Goal: Transaction & Acquisition: Download file/media

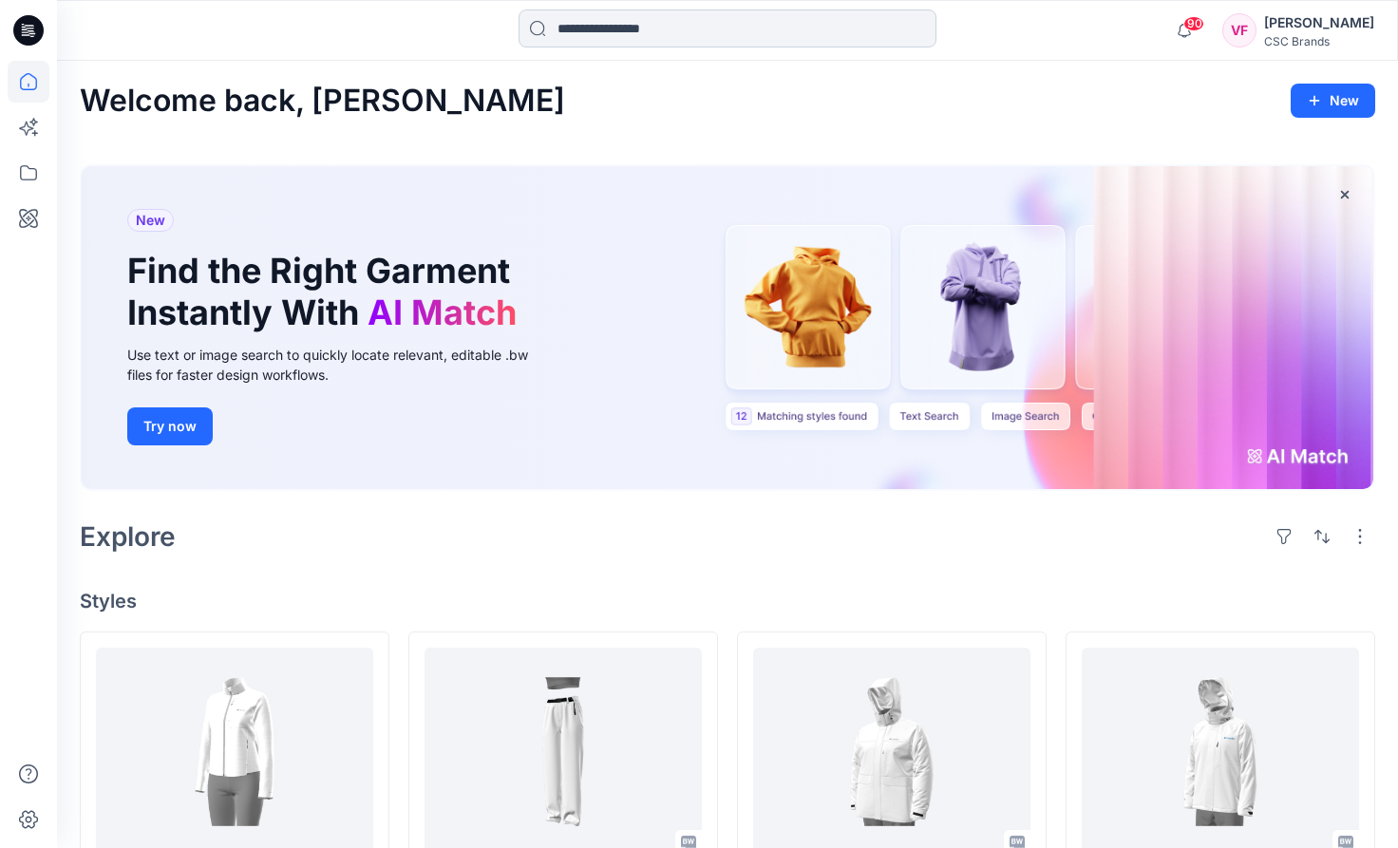
click at [585, 32] on input at bounding box center [728, 28] width 418 height 38
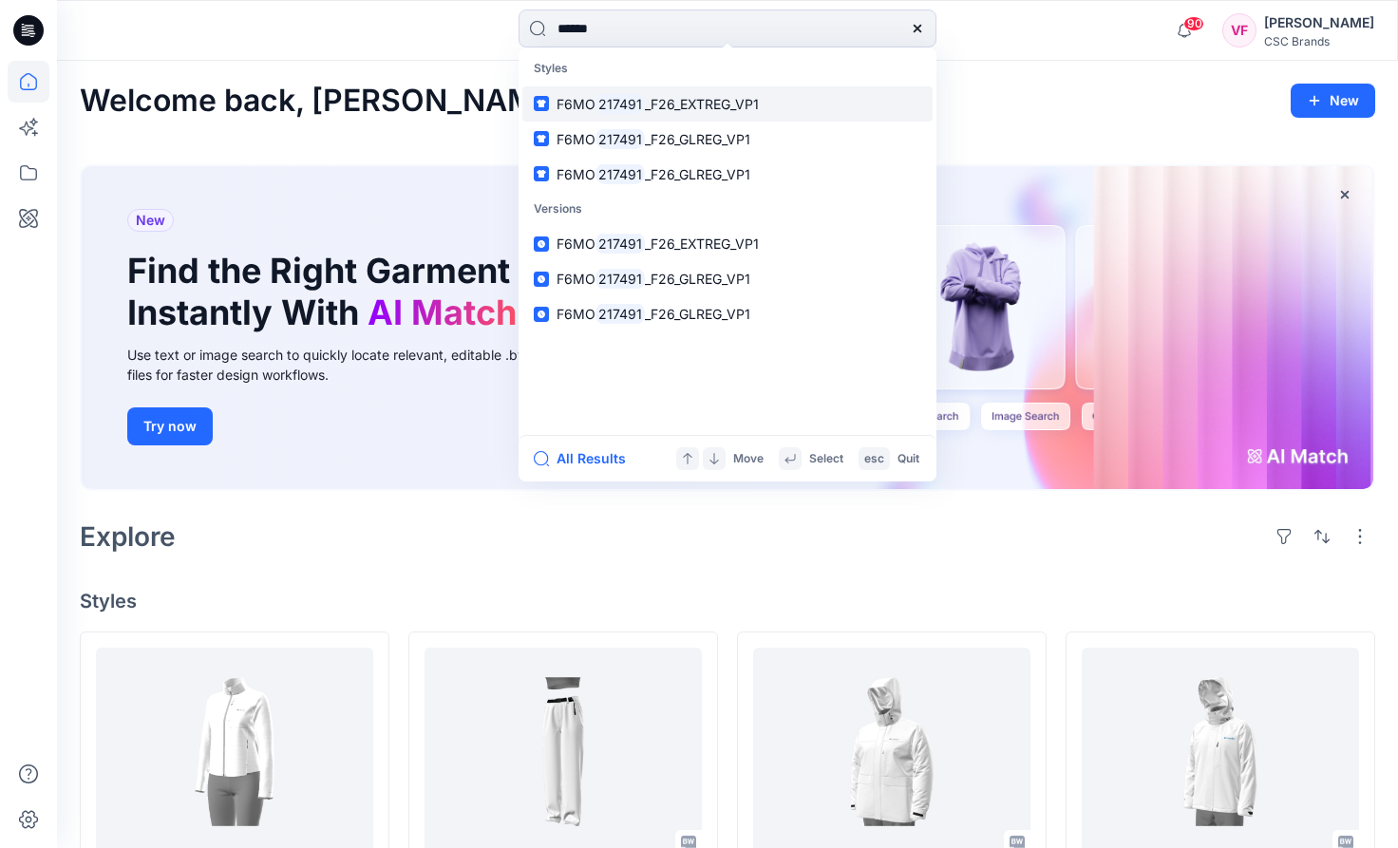
type input "******"
click at [688, 94] on p "F6MO 217491 _F26_EXTREG_VP1" at bounding box center [658, 104] width 202 height 20
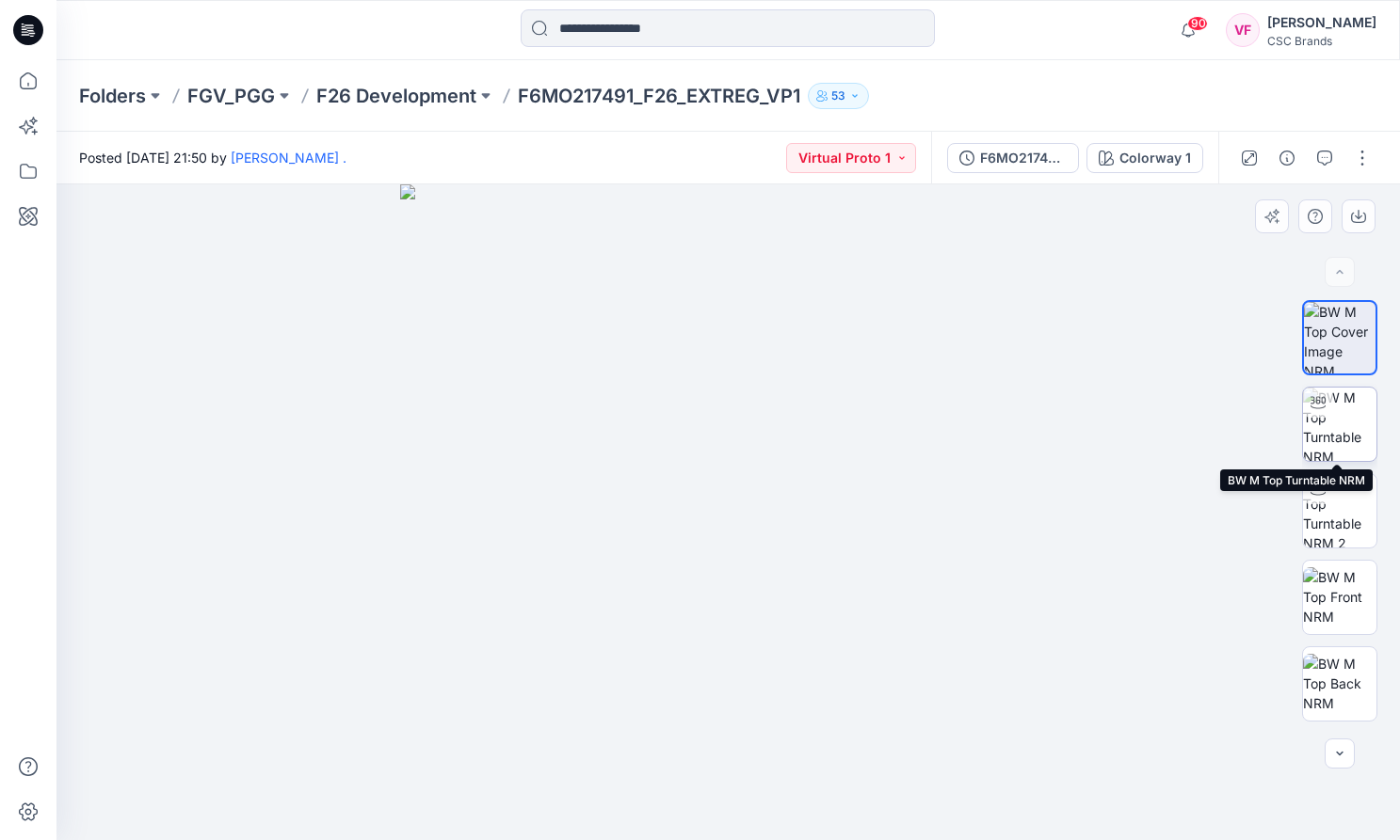
click at [1339, 423] on img at bounding box center [1340, 424] width 73 height 73
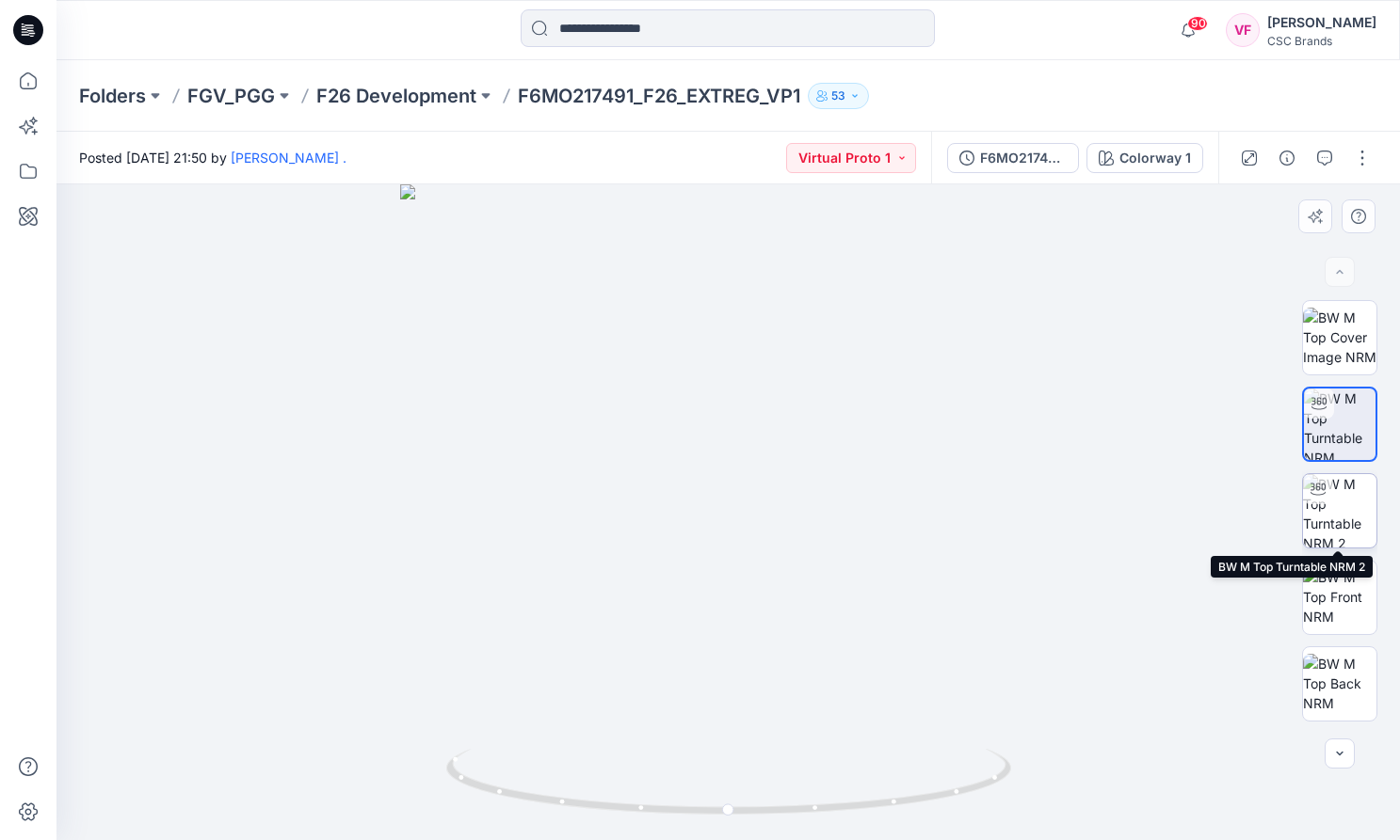
click at [1345, 505] on img at bounding box center [1340, 511] width 73 height 73
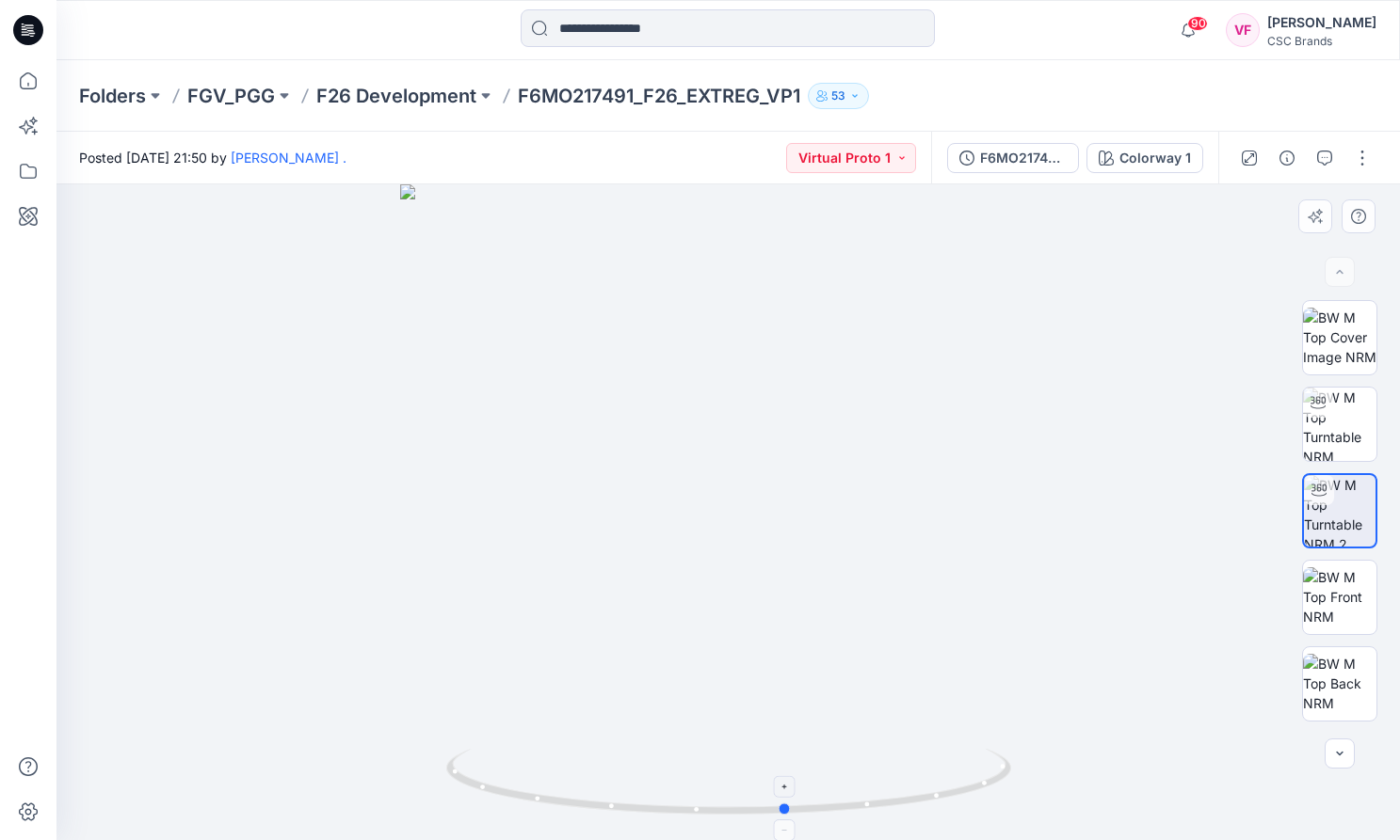
drag, startPoint x: 730, startPoint y: 814, endPoint x: 789, endPoint y: 814, distance: 59.0
click at [789, 814] on circle at bounding box center [785, 808] width 11 height 11
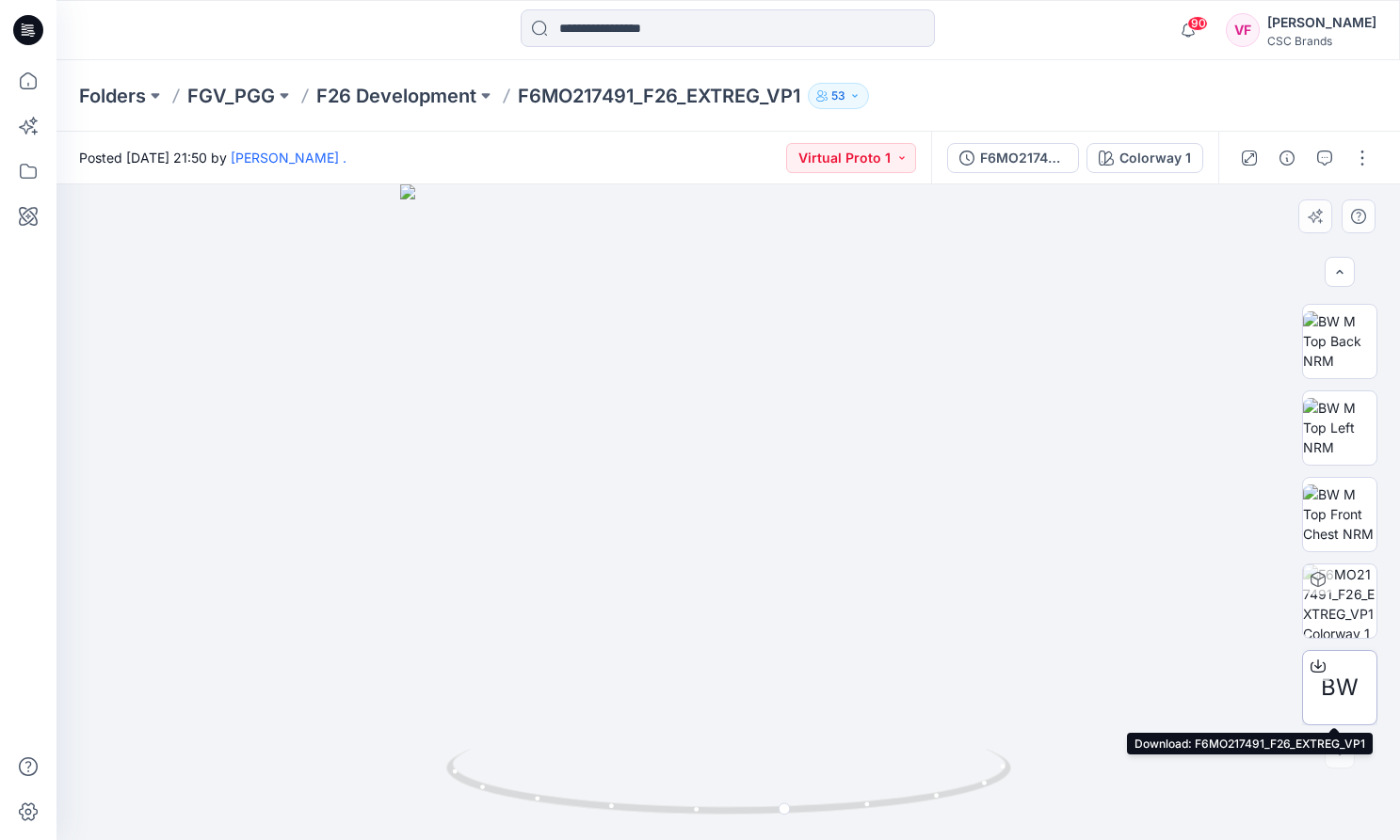
click at [1328, 679] on span "BW" at bounding box center [1340, 687] width 38 height 34
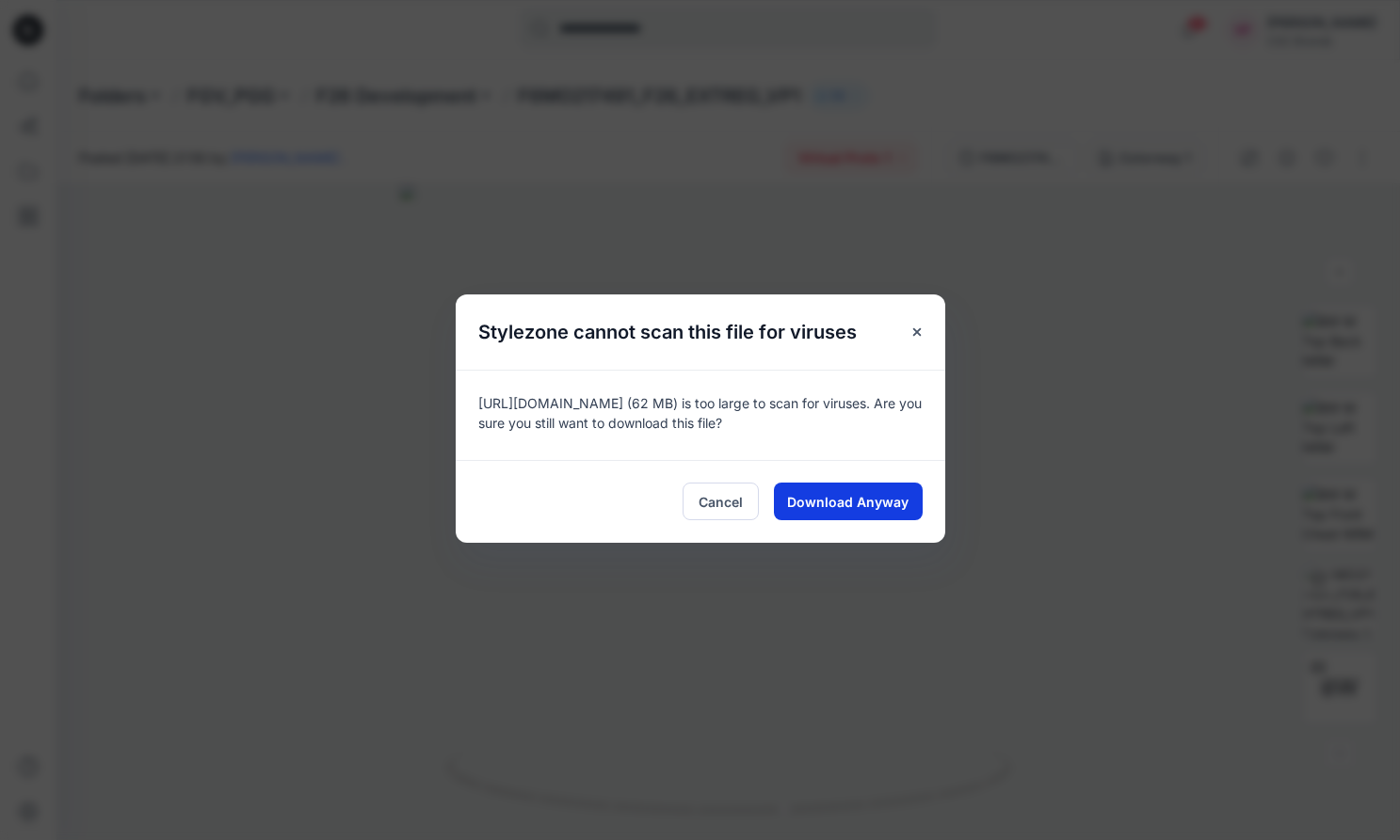
click at [859, 504] on span "Download Anyway" at bounding box center [847, 502] width 122 height 20
